Goal: Task Accomplishment & Management: Manage account settings

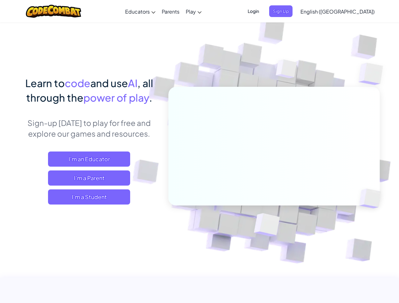
click at [263, 11] on span "Login" at bounding box center [253, 11] width 19 height 12
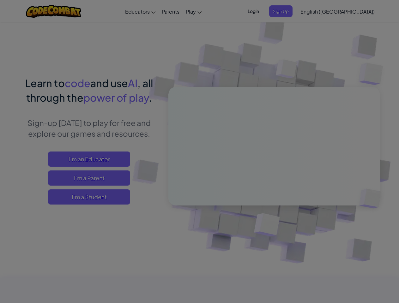
click at [0, 0] on input "Email or Username :" at bounding box center [0, 0] width 0 height 0
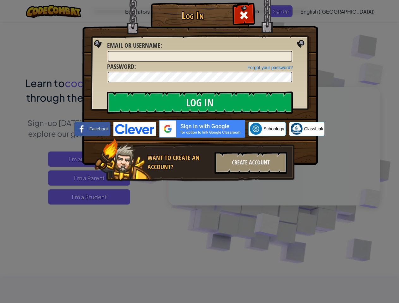
click at [319, 11] on div "Log In Unknown Error Email or Username : Forgot your password? Password : Log I…" at bounding box center [199, 151] width 399 height 303
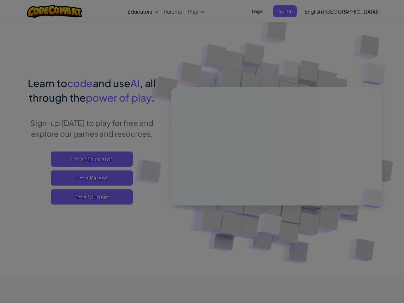
click at [319, 11] on div "Log In Unknown Error Email or Username : Forgot your password? Password : Log I…" at bounding box center [202, 151] width 404 height 303
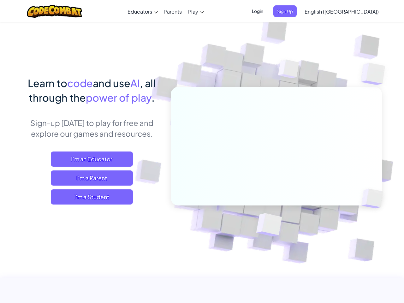
click at [353, 11] on div at bounding box center [202, 151] width 404 height 303
click at [89, 197] on span "I'm a Student" at bounding box center [92, 196] width 82 height 15
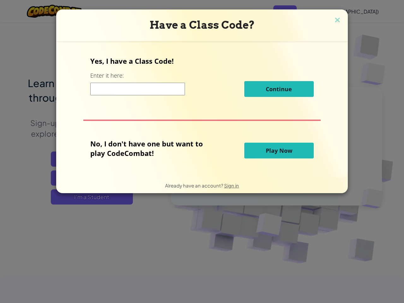
click at [89, 197] on div "Have a Class Code? Yes, I have a Class Code! Enter it here: Continue No, I don'…" at bounding box center [202, 151] width 404 height 303
